Goal: Task Accomplishment & Management: Manage account settings

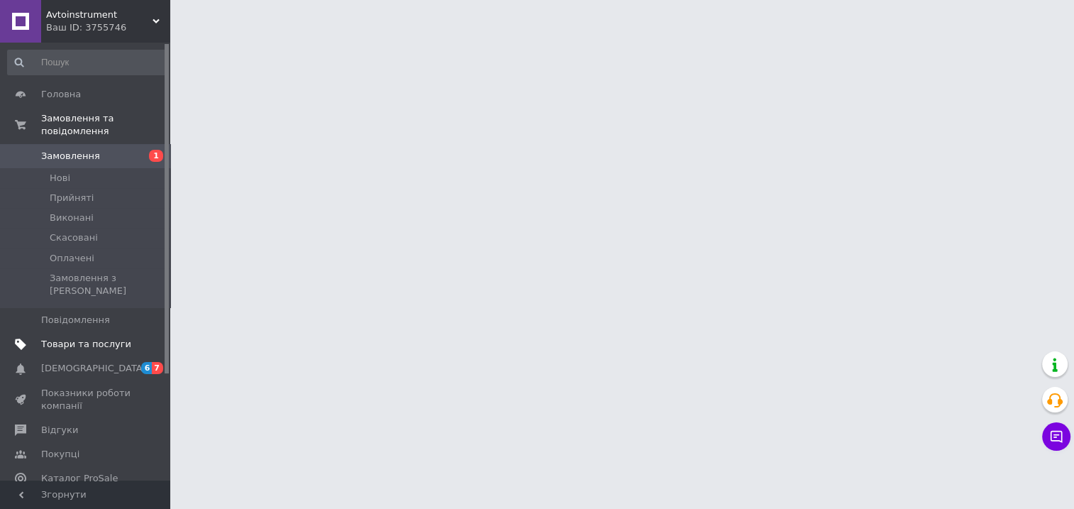
click at [114, 338] on span "Товари та послуги" at bounding box center [86, 344] width 90 height 13
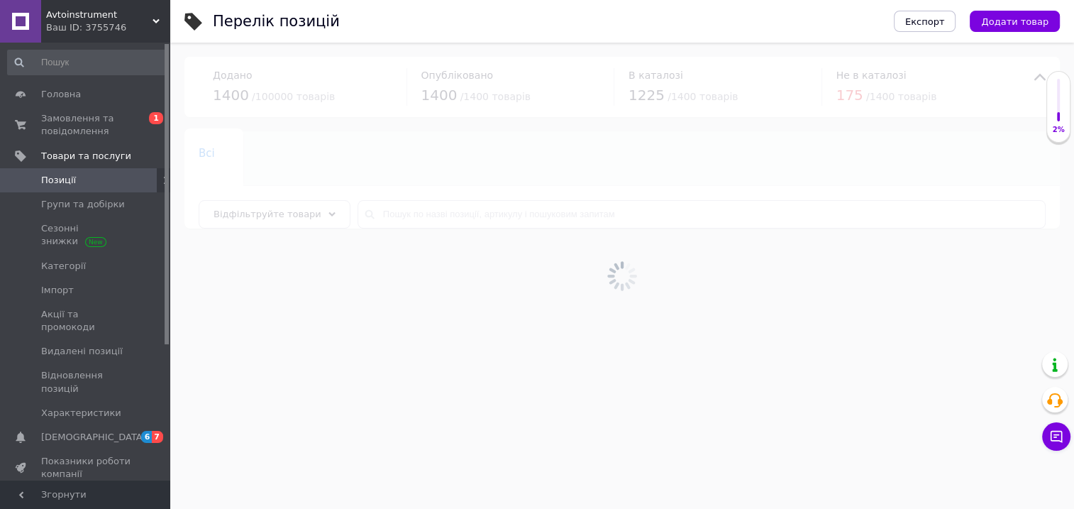
click at [71, 182] on span "Позиції" at bounding box center [58, 180] width 35 height 13
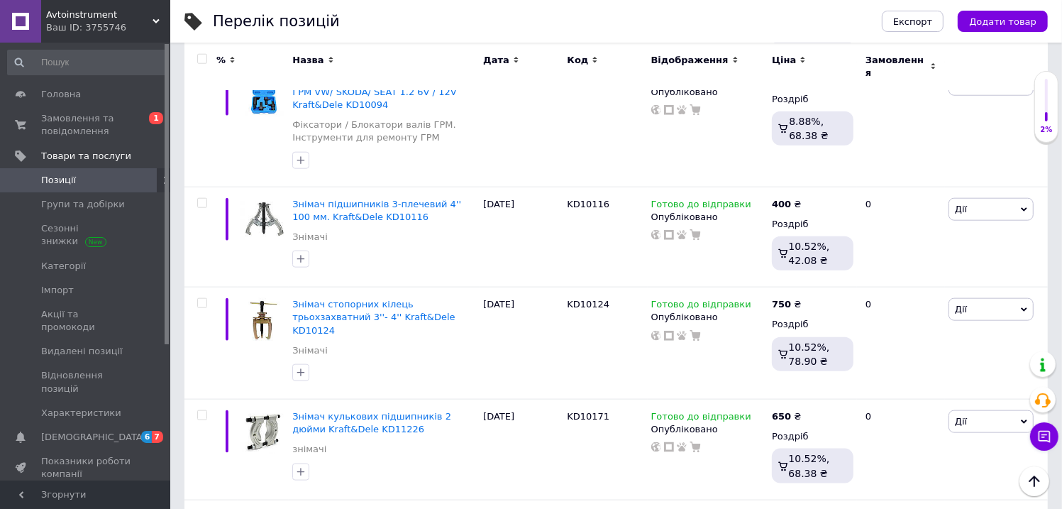
scroll to position [10106, 0]
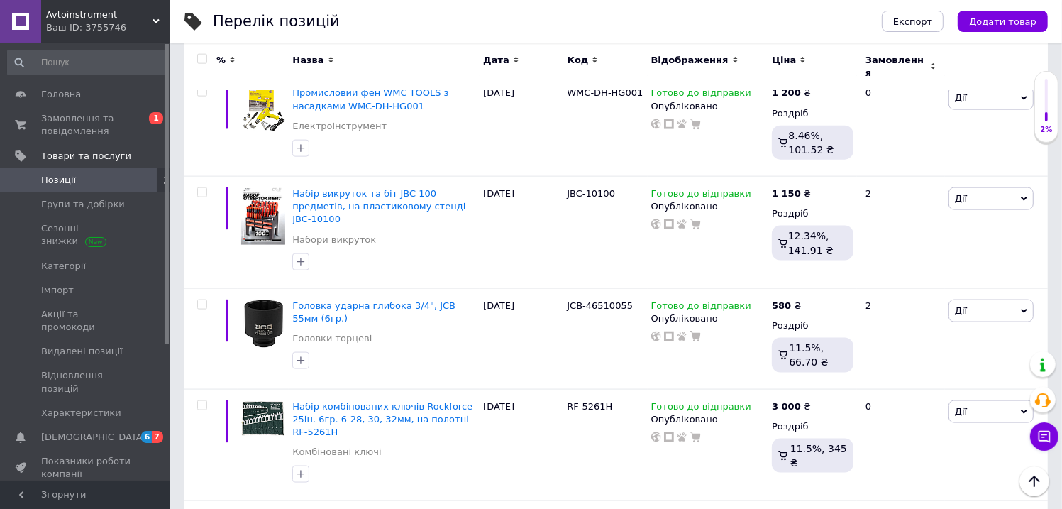
scroll to position [10356, 0]
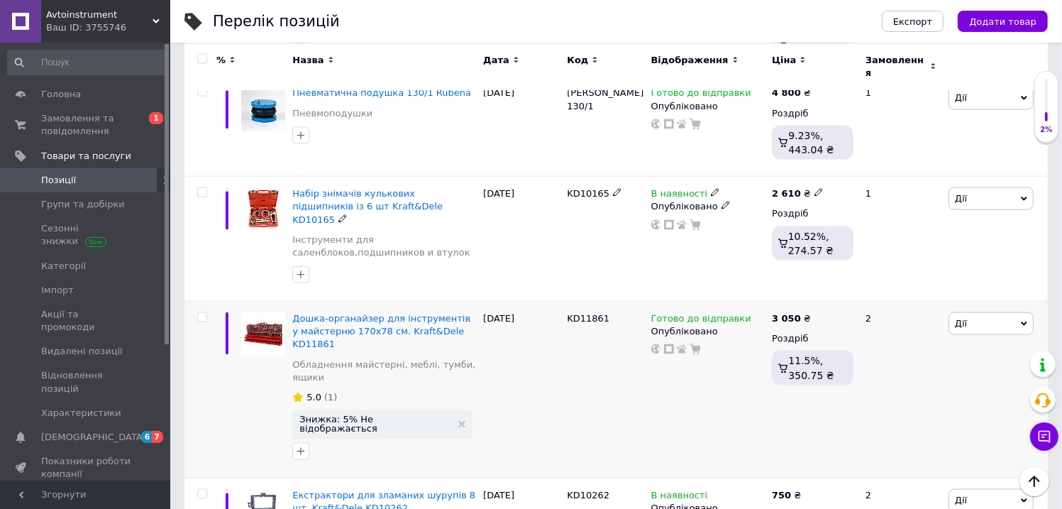
scroll to position [10140, 0]
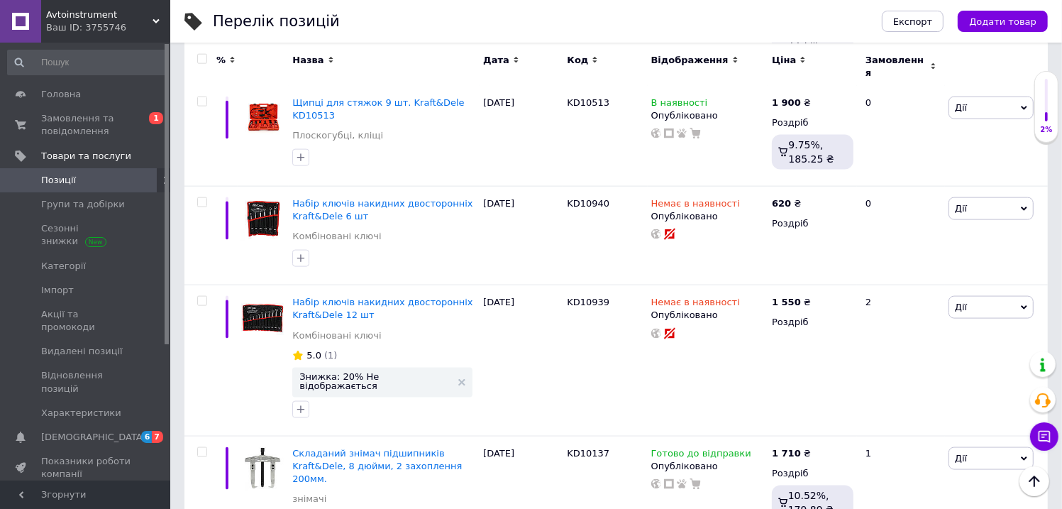
scroll to position [1525, 0]
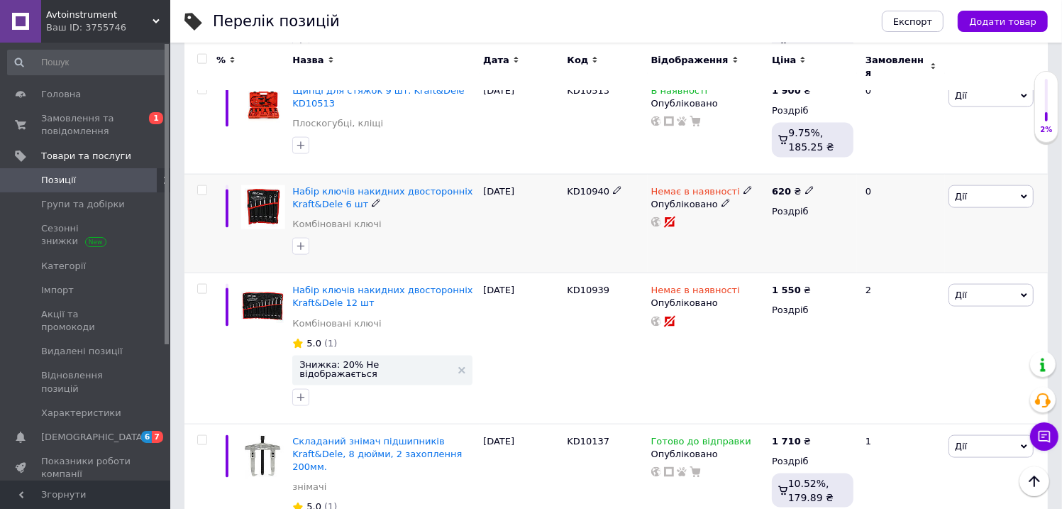
click at [1026, 194] on icon at bounding box center [1024, 196] width 6 height 4
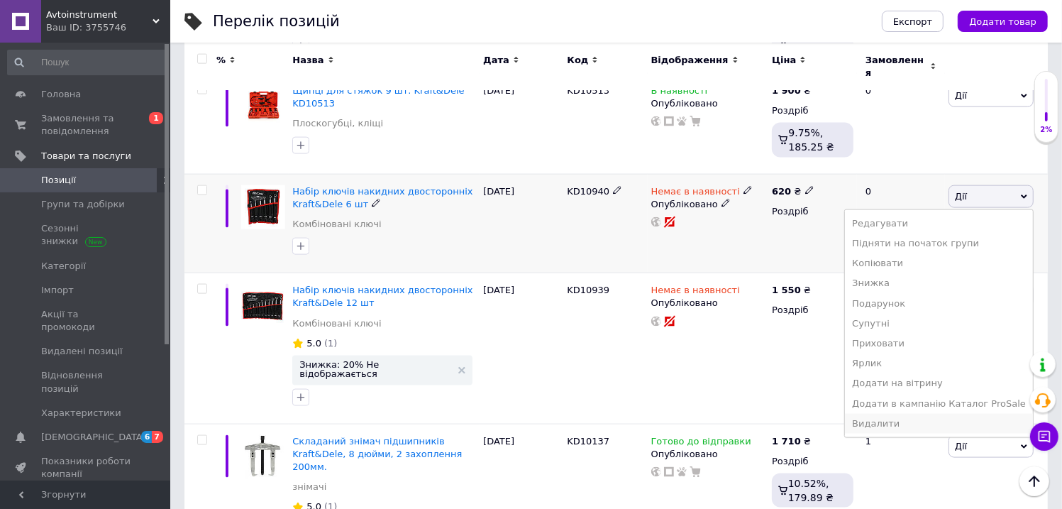
click at [905, 414] on li "Видалити" at bounding box center [939, 424] width 188 height 20
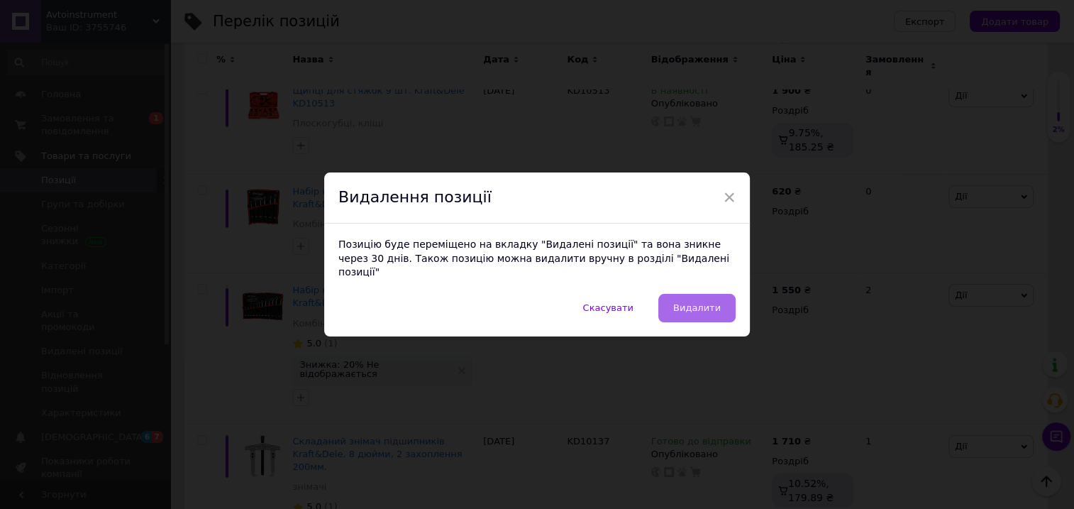
click at [686, 302] on span "Видалити" at bounding box center [697, 307] width 48 height 11
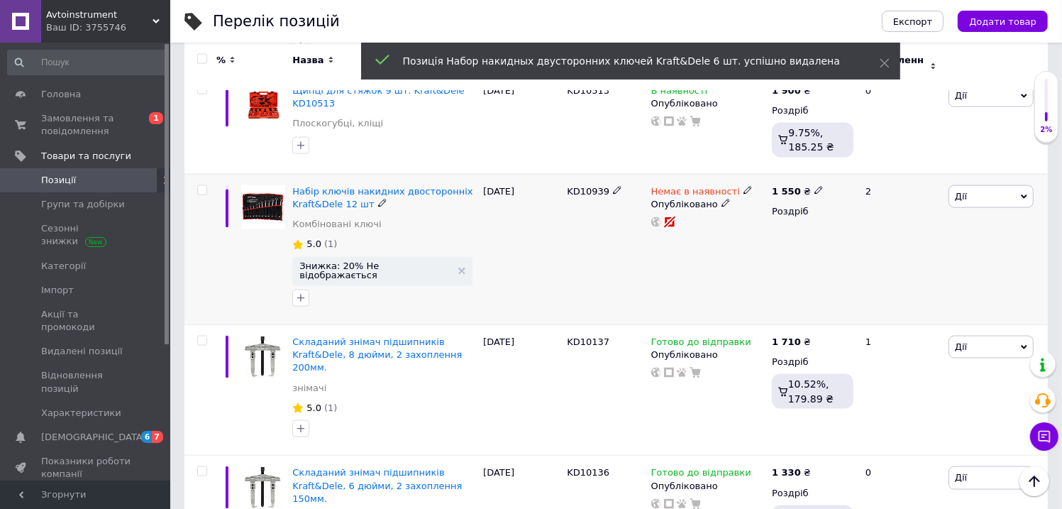
click at [1025, 194] on icon at bounding box center [1024, 196] width 6 height 4
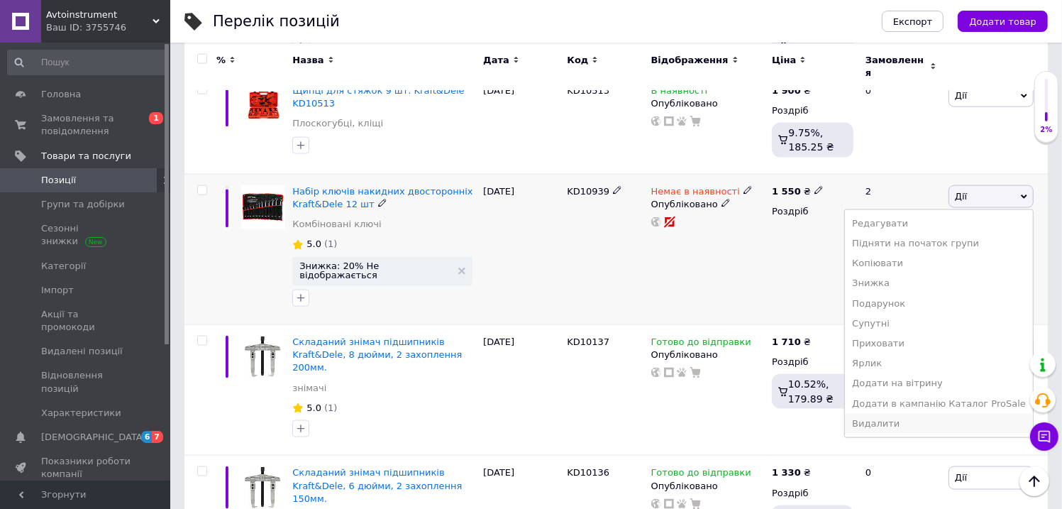
click at [924, 414] on li "Видалити" at bounding box center [939, 424] width 188 height 20
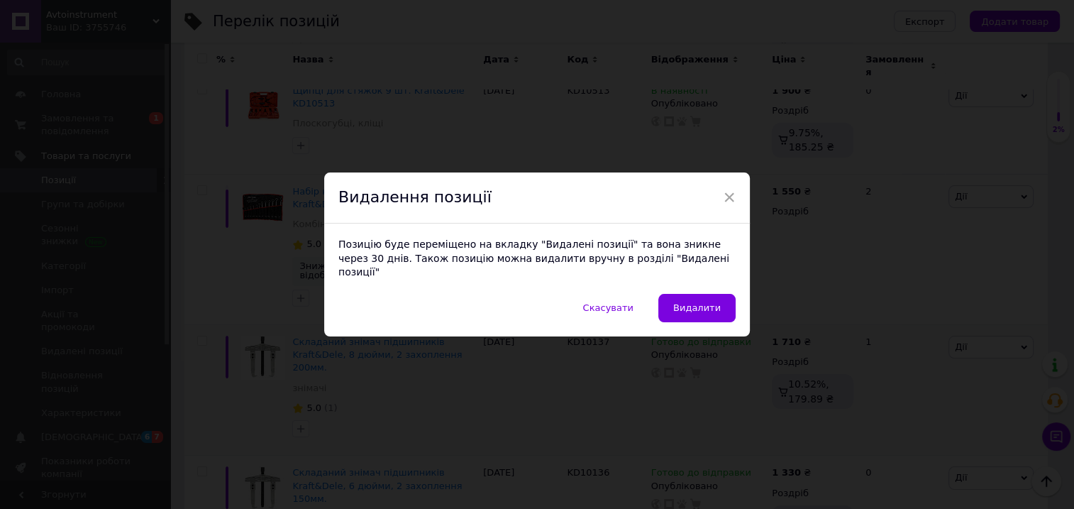
click at [710, 302] on span "Видалити" at bounding box center [697, 307] width 48 height 11
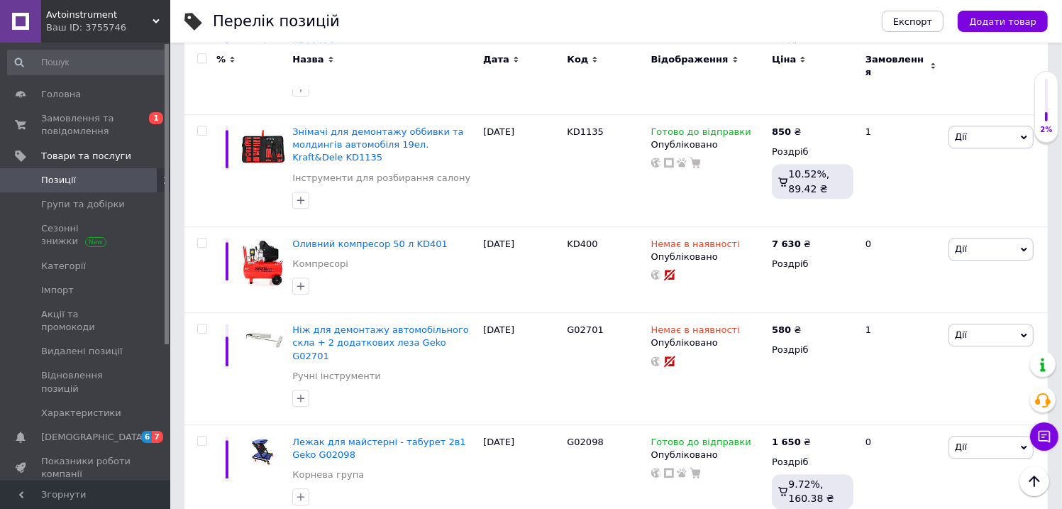
scroll to position [3003, 0]
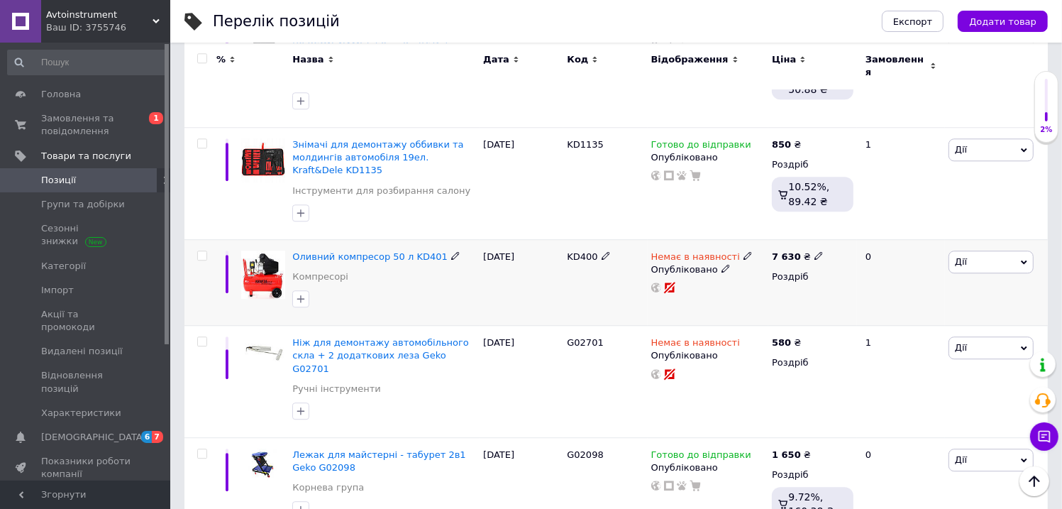
click at [1025, 259] on icon at bounding box center [1024, 262] width 6 height 6
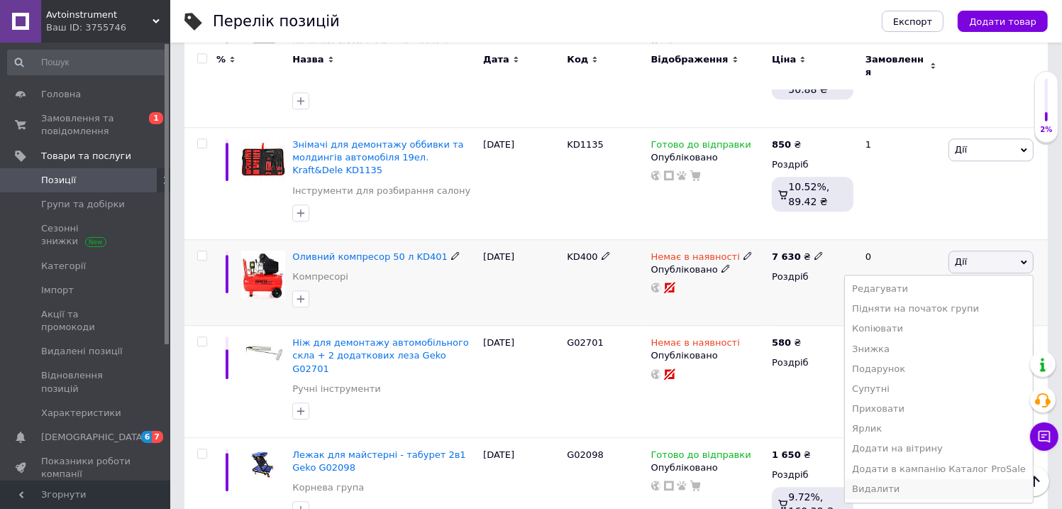
click at [910, 479] on li "Видалити" at bounding box center [939, 489] width 188 height 20
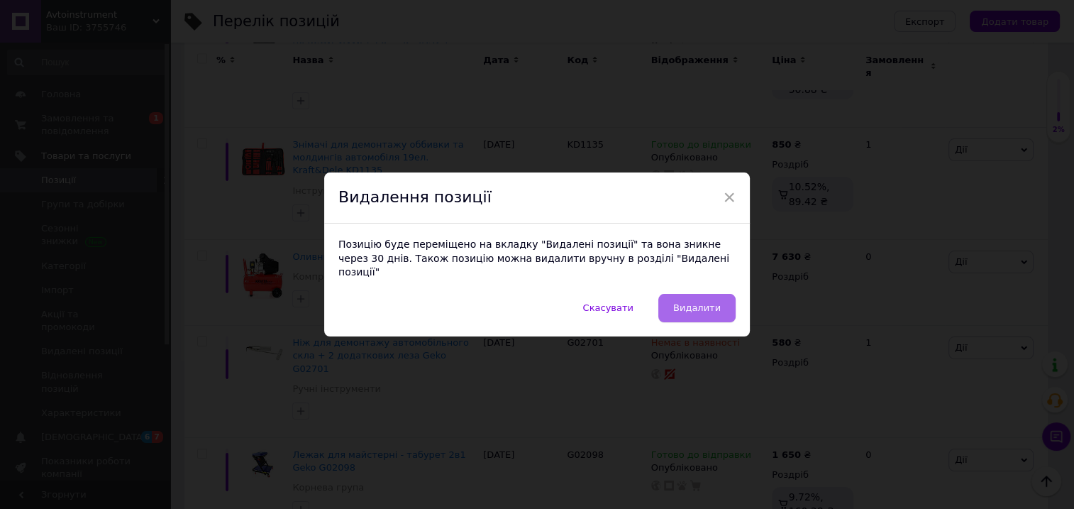
click at [710, 302] on span "Видалити" at bounding box center [697, 307] width 48 height 11
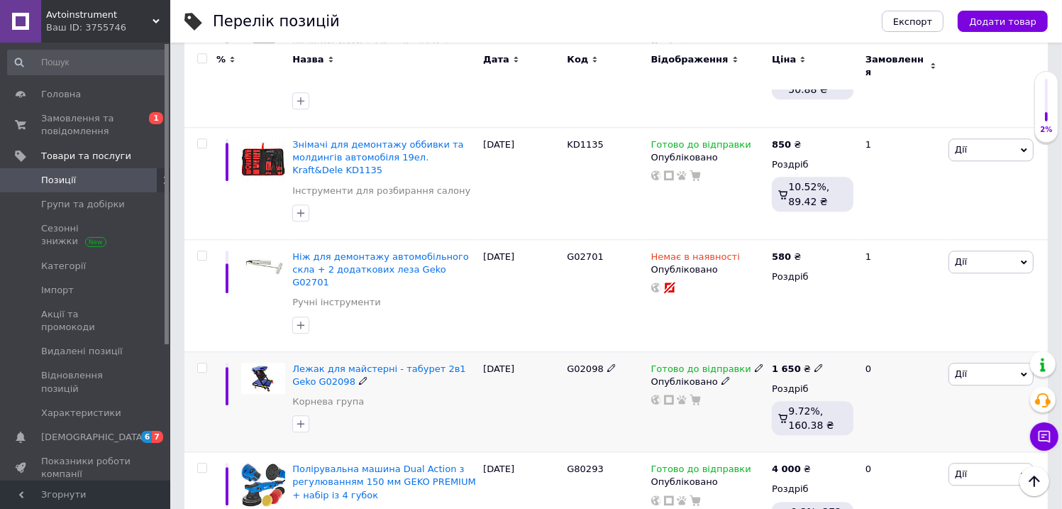
click at [795, 363] on b "1 650" at bounding box center [786, 368] width 29 height 11
type input "1500"
click at [561, 351] on div "[DATE]" at bounding box center [522, 401] width 84 height 101
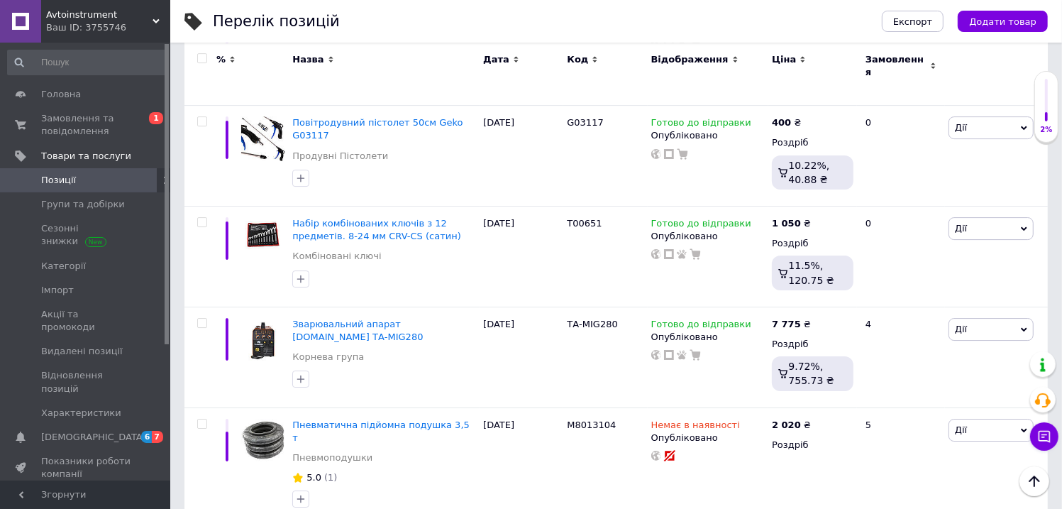
scroll to position [3799, 0]
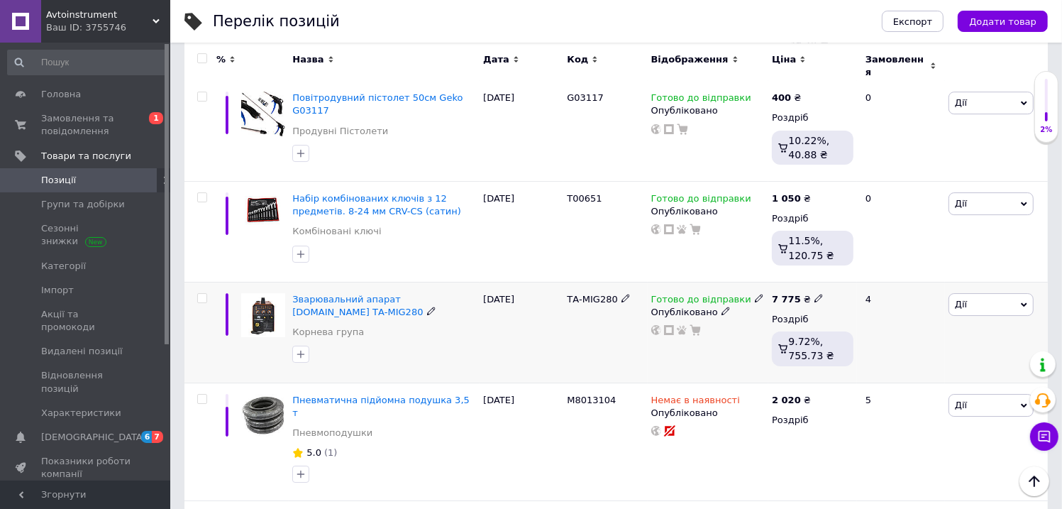
click at [796, 293] on div "7 775 ₴" at bounding box center [798, 299] width 52 height 13
type input "7770"
click at [575, 282] on div "ТА-MIG280" at bounding box center [605, 332] width 84 height 101
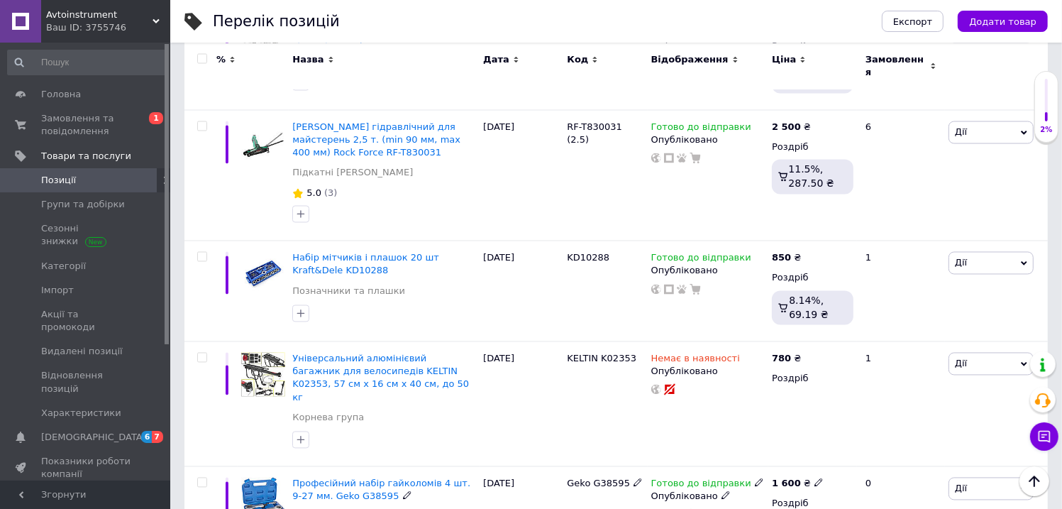
scroll to position [6597, 0]
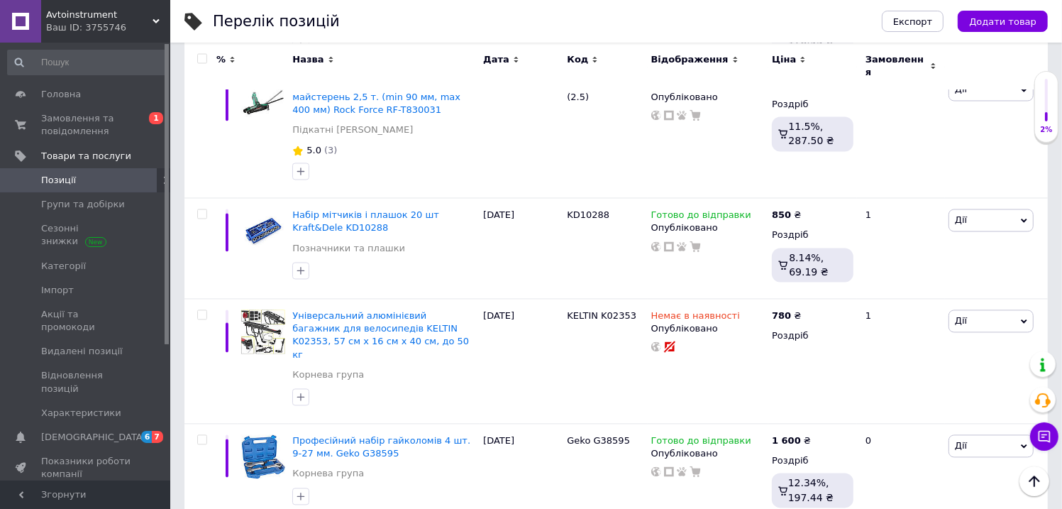
type input "1800"
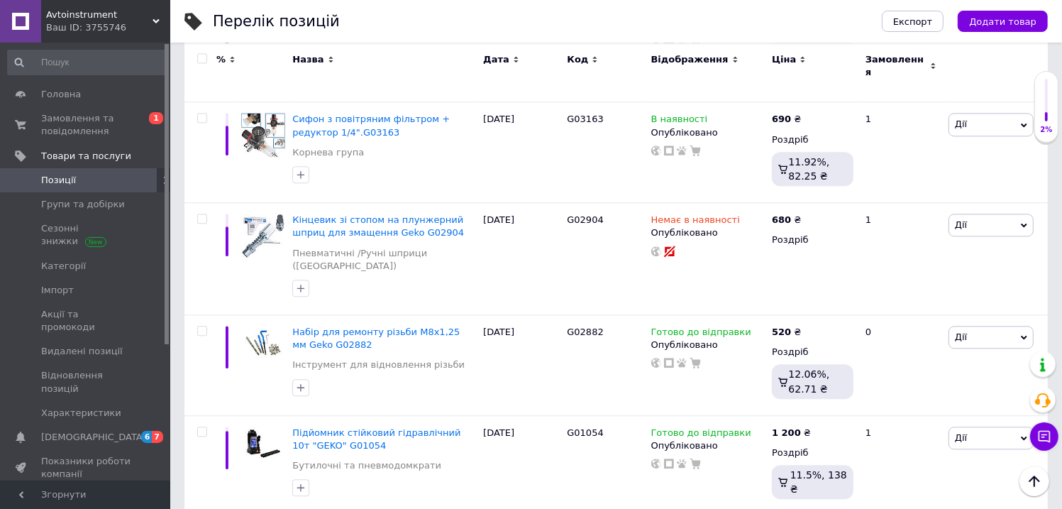
scroll to position [7143, 0]
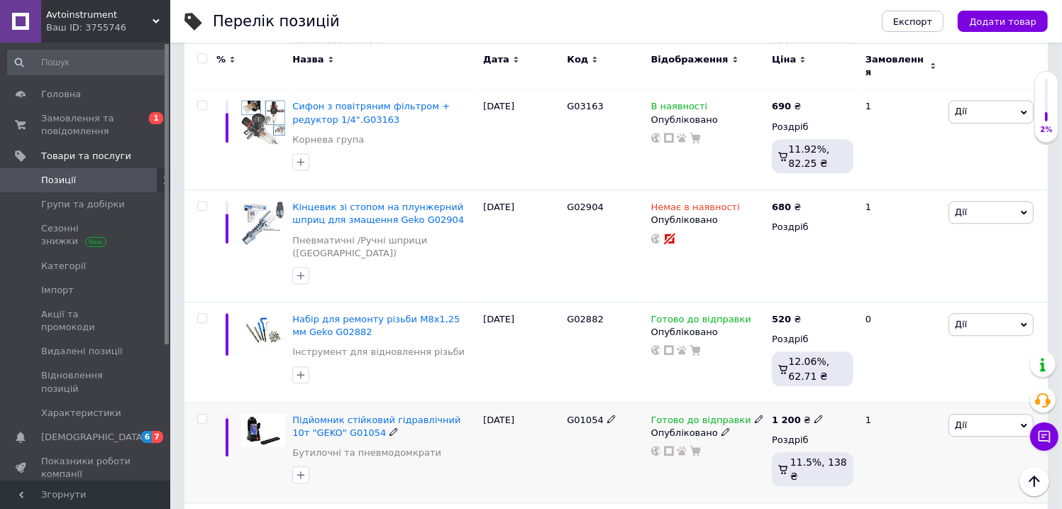
click at [794, 414] on b "1 200" at bounding box center [786, 419] width 29 height 11
type input "1050"
click at [562, 402] on div "[DATE]" at bounding box center [522, 452] width 84 height 101
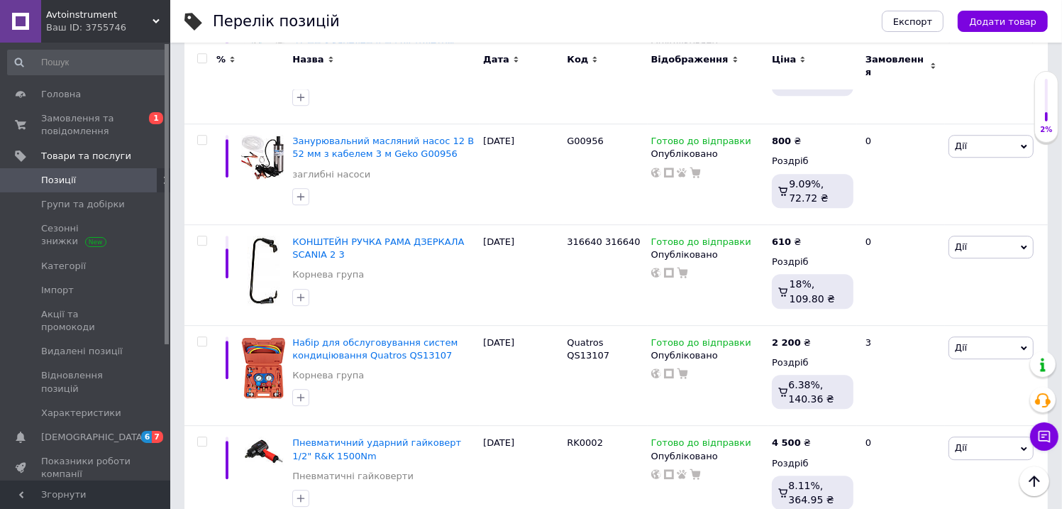
scroll to position [7710, 0]
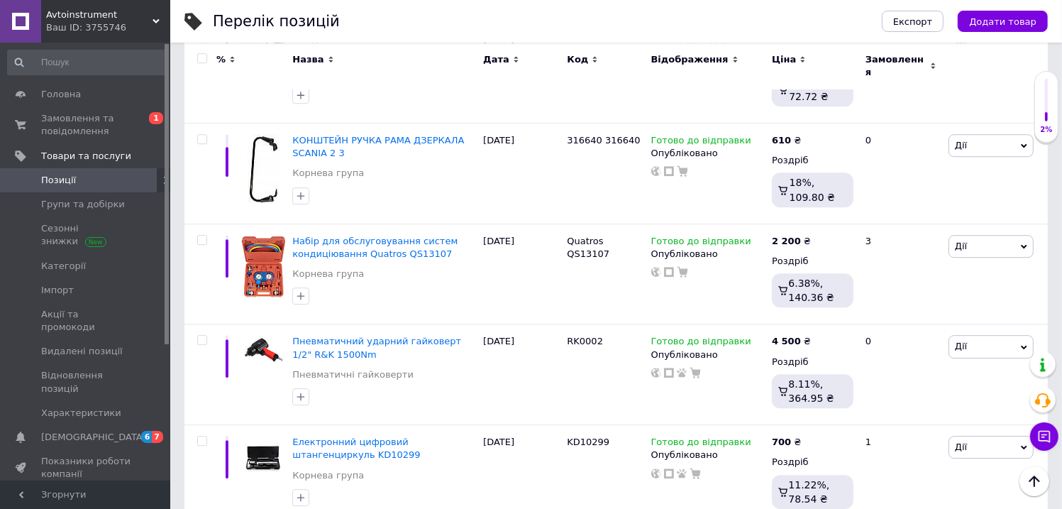
scroll to position [7749, 0]
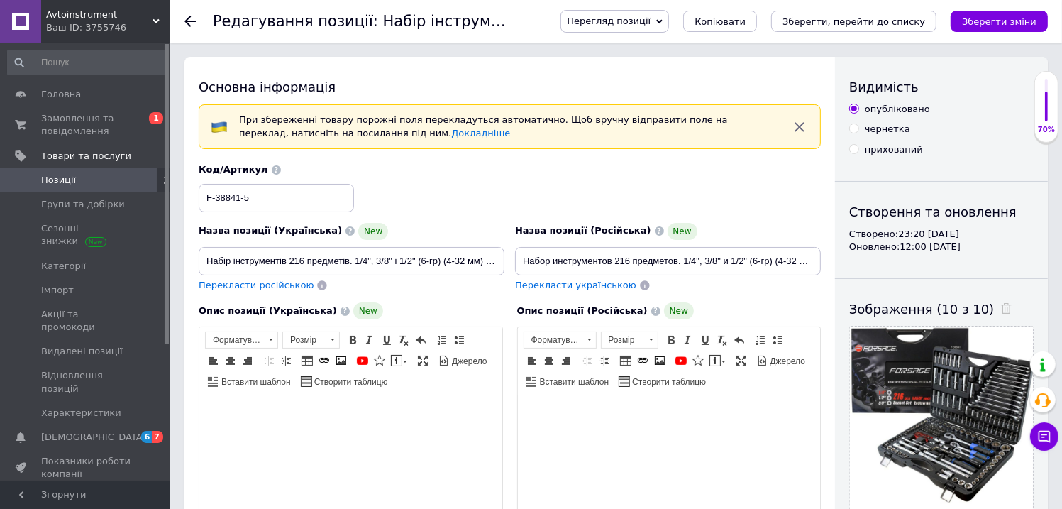
click at [1036, 287] on div "Видимість опубліковано чернетка прихований Створення та оновлення Створено: 23:…" at bounding box center [941, 490] width 213 height 866
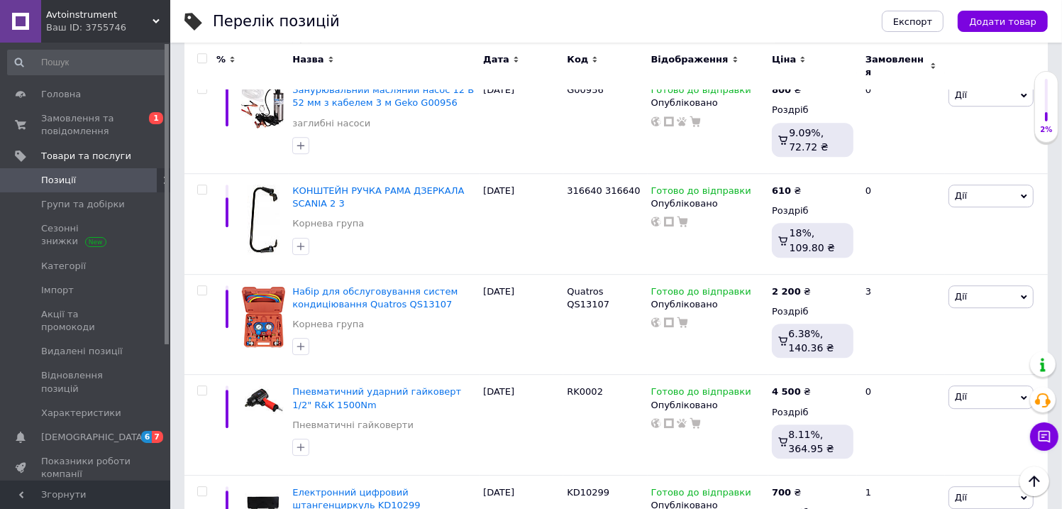
scroll to position [7736, 0]
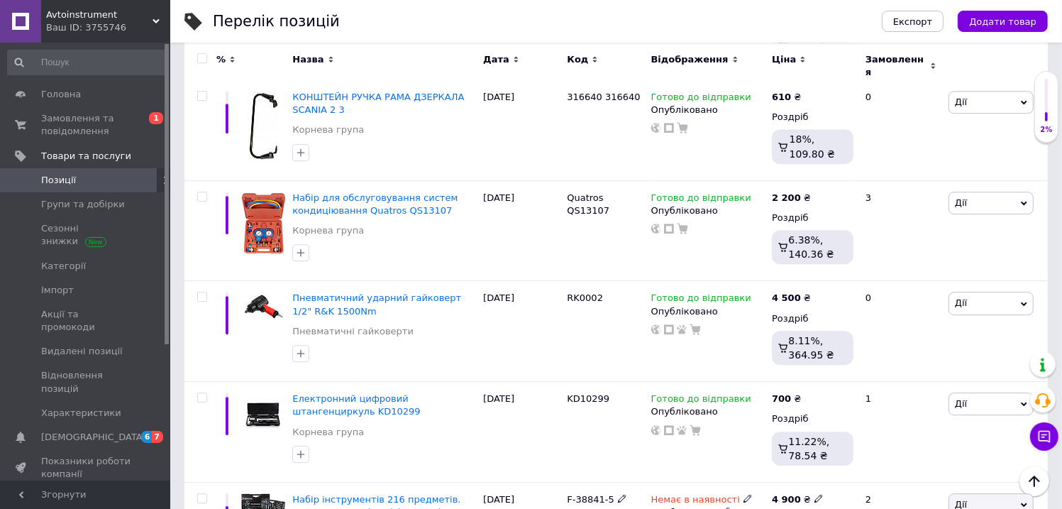
scroll to position [7815, 0]
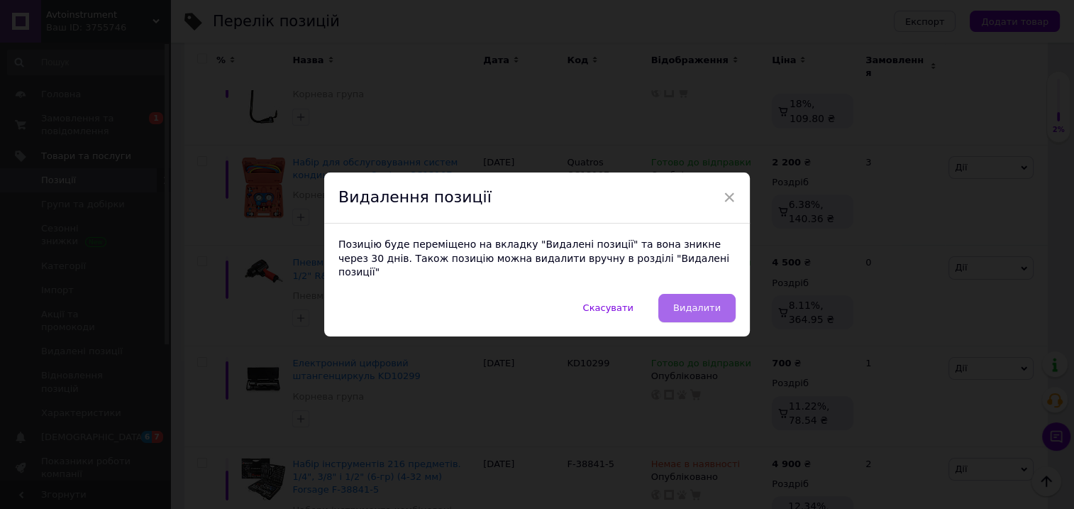
click at [719, 295] on button "Видалити" at bounding box center [696, 308] width 77 height 28
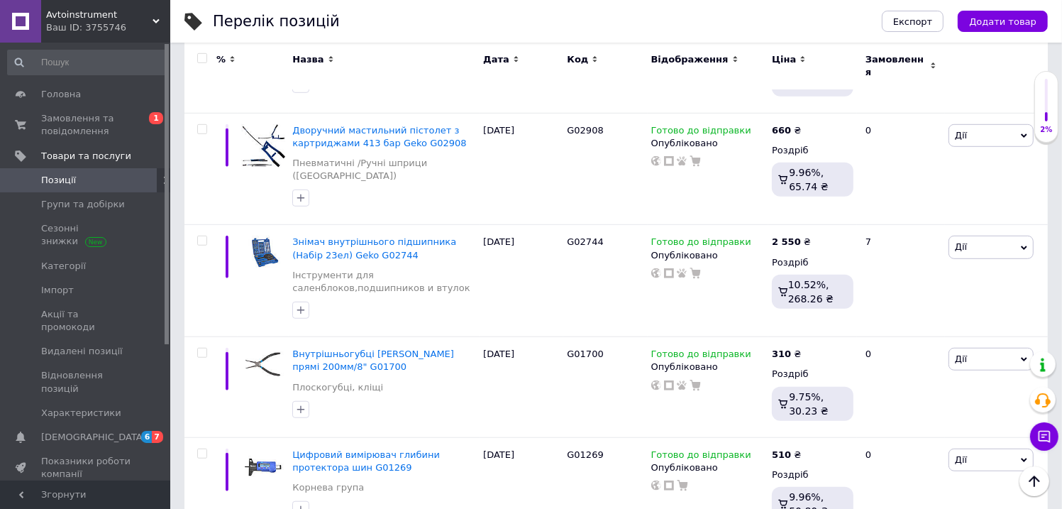
scroll to position [9499, 0]
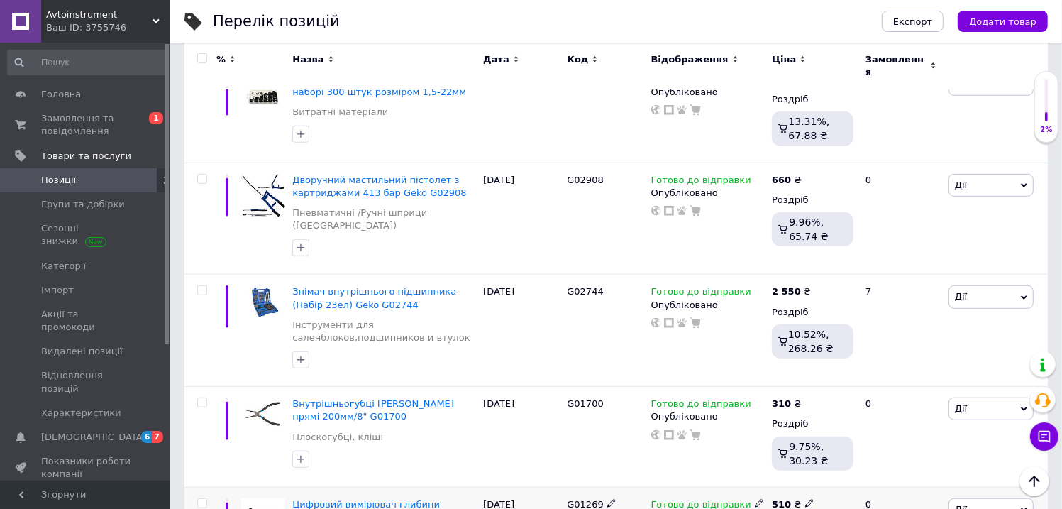
click at [788, 498] on div "510 ₴" at bounding box center [793, 504] width 42 height 13
type input "5"
type input "350"
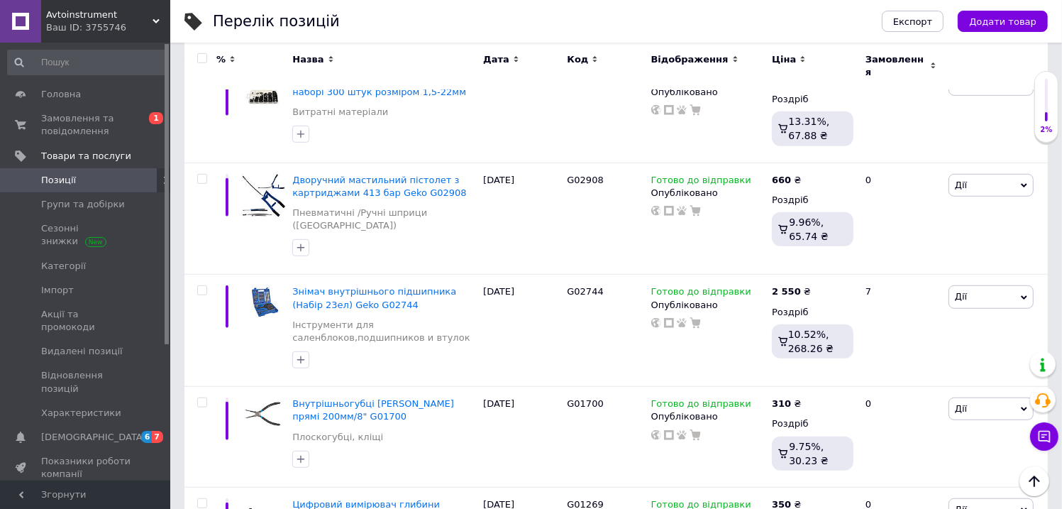
type input "1"
type input "850"
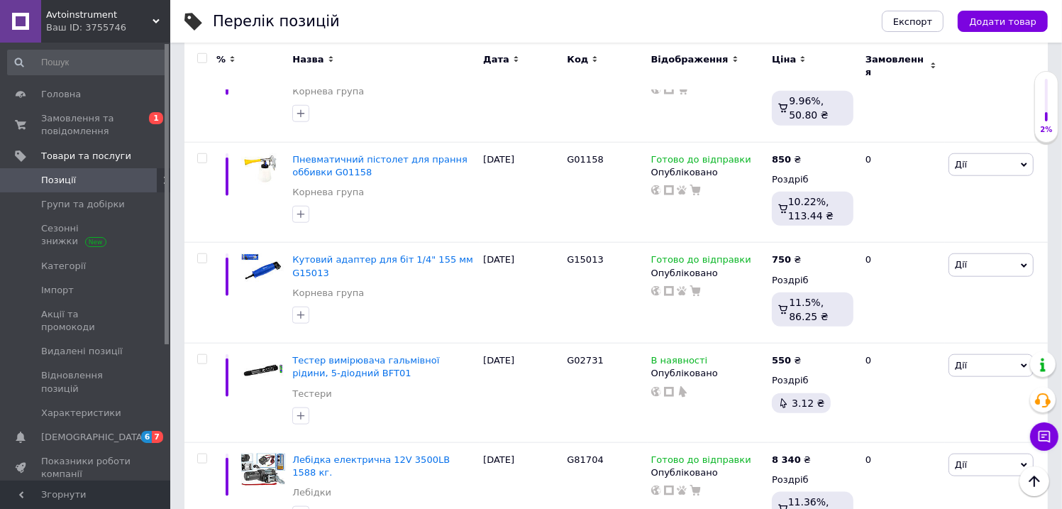
scroll to position [9970, 0]
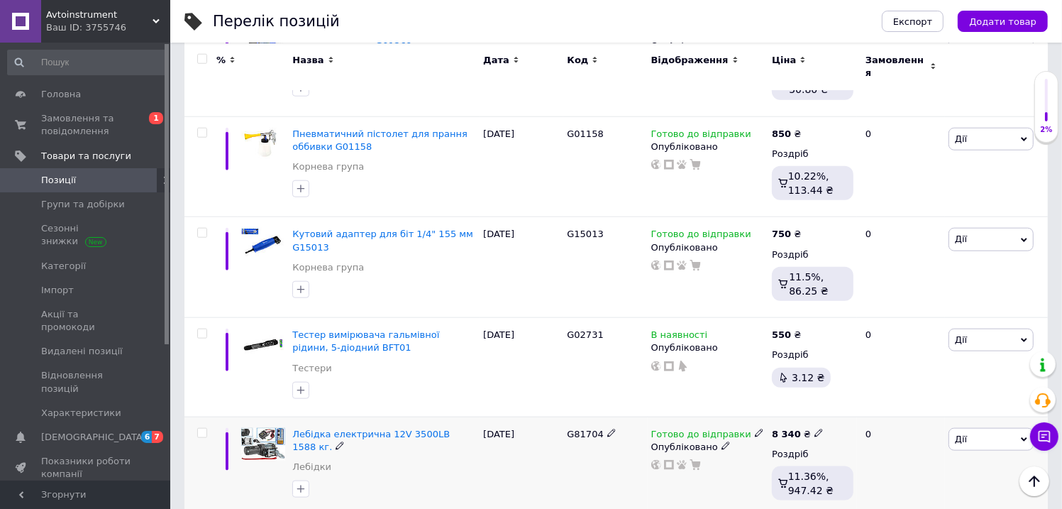
click at [795, 429] on b "8 340" at bounding box center [786, 434] width 29 height 11
type input "8"
type input "6450"
click at [568, 416] on div "G81704" at bounding box center [605, 466] width 84 height 101
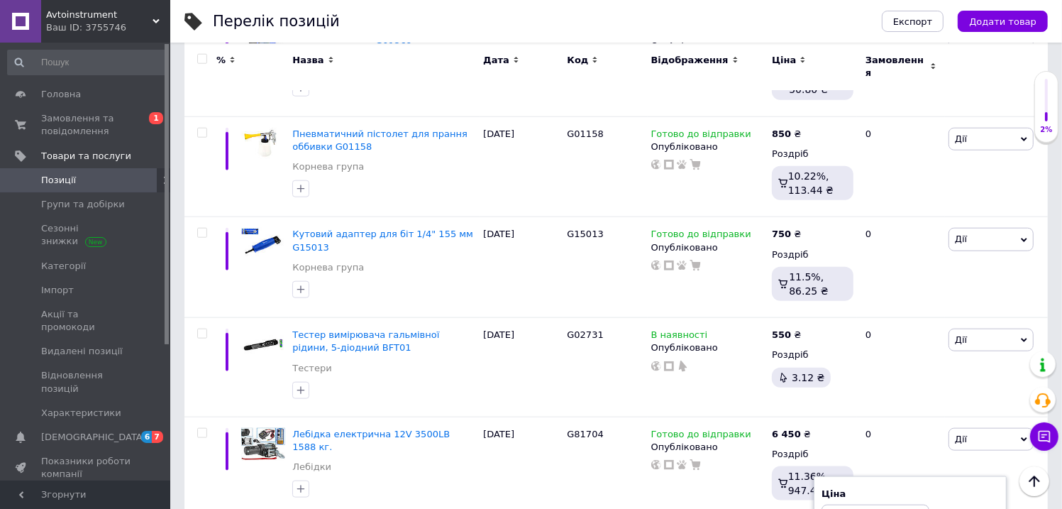
type input "1"
type input "8350"
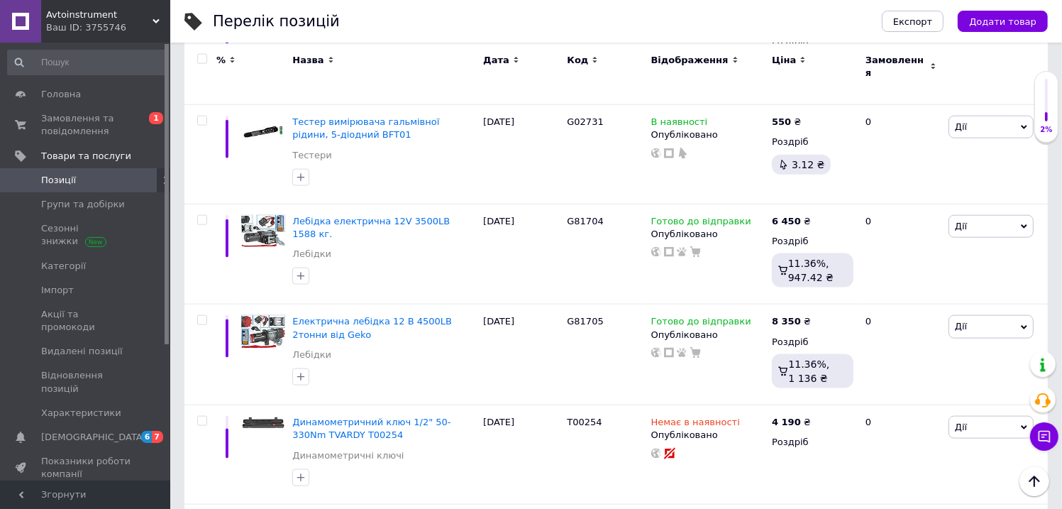
scroll to position [10241, 0]
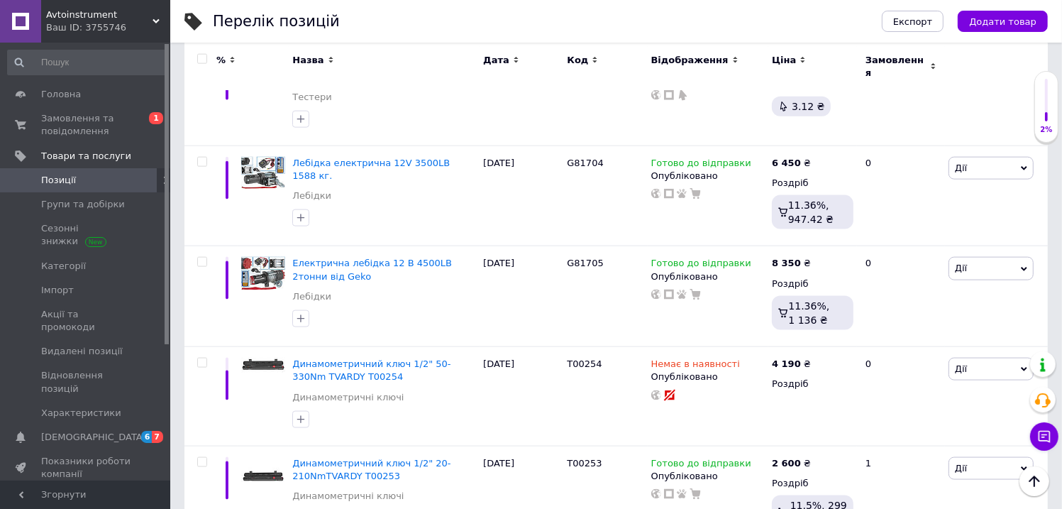
type input "3"
type input "2300"
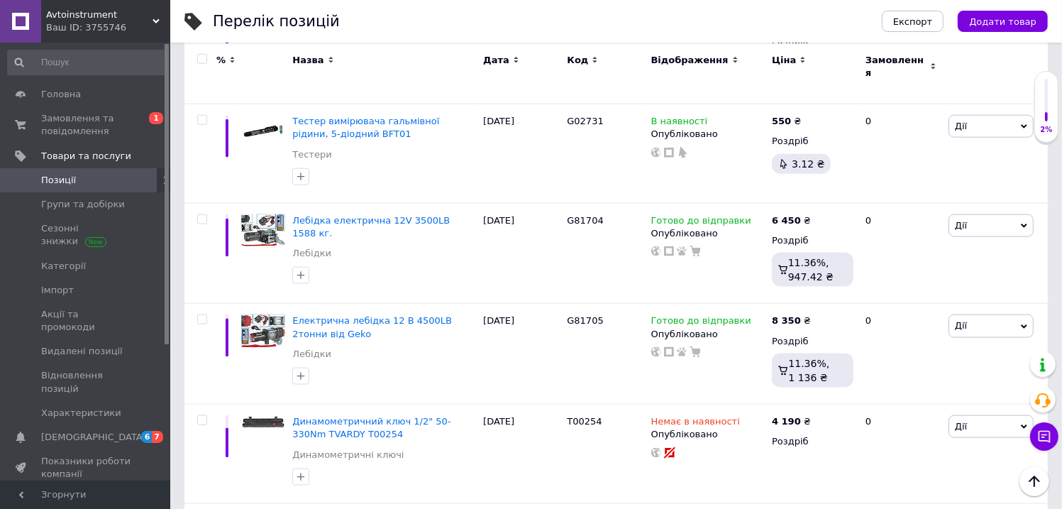
scroll to position [10162, 0]
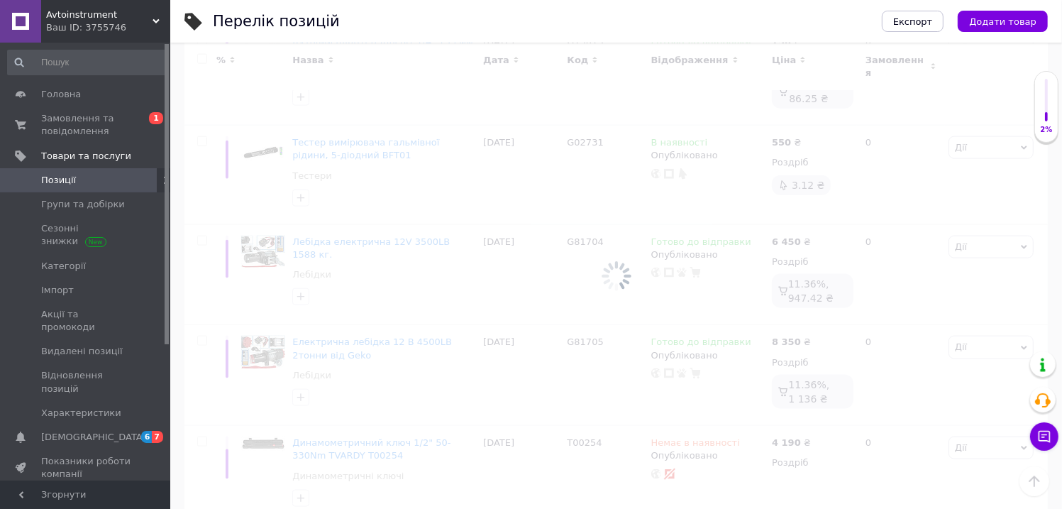
scroll to position [10140, 0]
